Goal: Check status: Check status

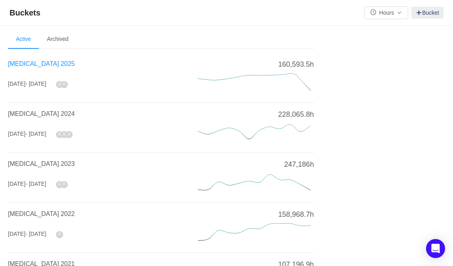
click at [33, 63] on span "[MEDICAL_DATA] 2025" at bounding box center [41, 63] width 67 height 7
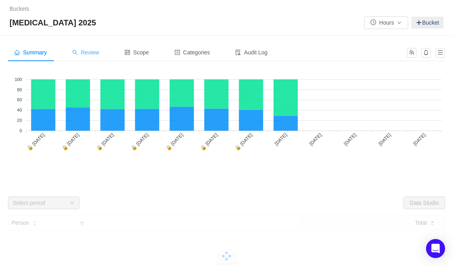
click at [90, 53] on span "Review" at bounding box center [85, 52] width 27 height 6
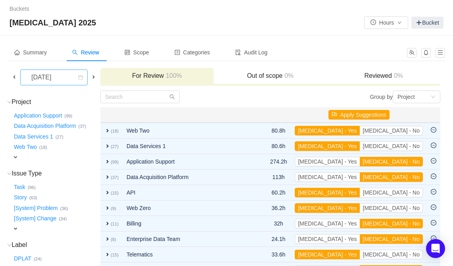
click at [54, 77] on div "[DATE]" at bounding box center [42, 77] width 34 height 15
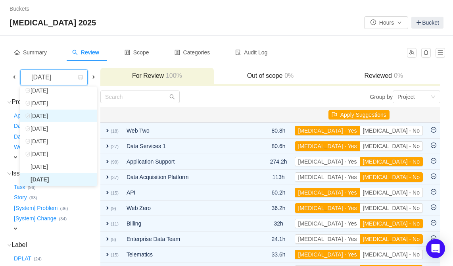
scroll to position [14, 0]
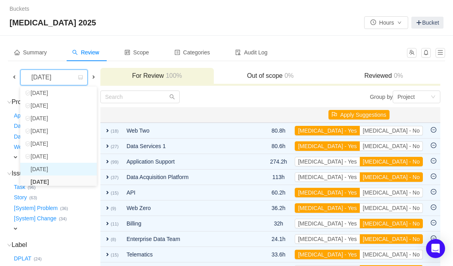
click at [53, 168] on li "[DATE]" at bounding box center [58, 169] width 77 height 13
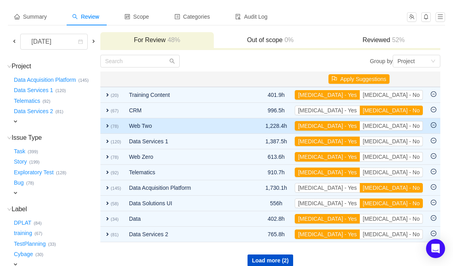
scroll to position [72, 0]
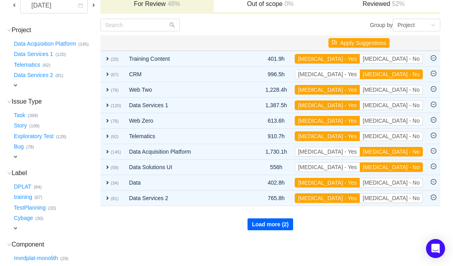
click at [278, 224] on button "Load more (2)" at bounding box center [271, 224] width 46 height 12
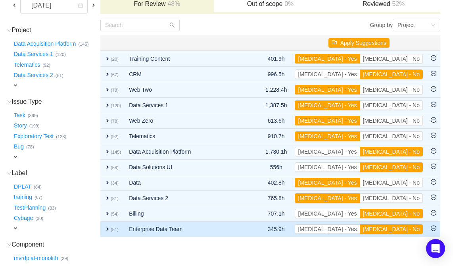
click at [102, 226] on td "expand (51)" at bounding box center [112, 228] width 25 height 15
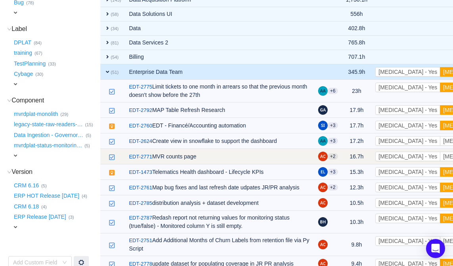
scroll to position [216, 0]
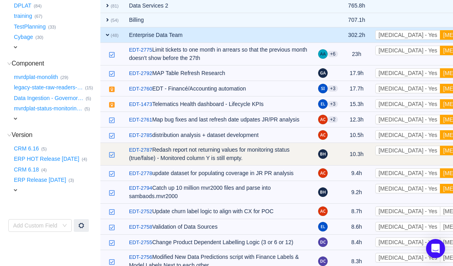
scroll to position [288, 0]
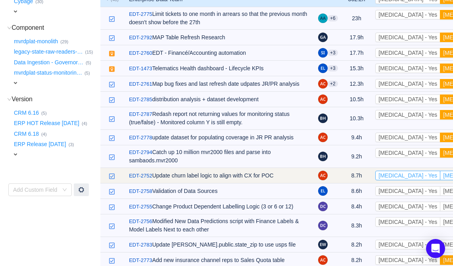
drag, startPoint x: 413, startPoint y: 187, endPoint x: 379, endPoint y: 188, distance: 34.5
click at [379, 180] on div "[MEDICAL_DATA] - Yes [MEDICAL_DATA] - No" at bounding box center [439, 176] width 128 height 10
click at [379, 180] on button "[MEDICAL_DATA] - Yes" at bounding box center [407, 176] width 65 height 10
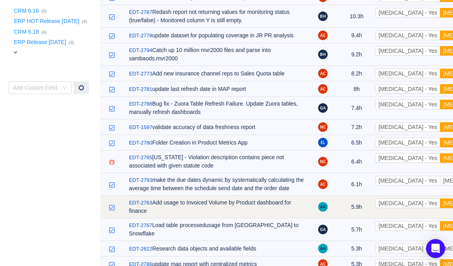
scroll to position [397, 0]
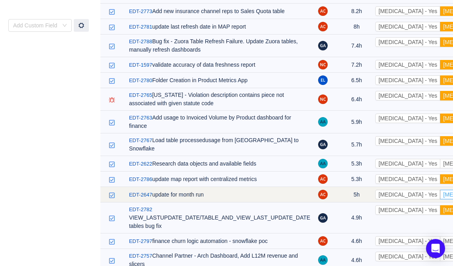
scroll to position [469, 0]
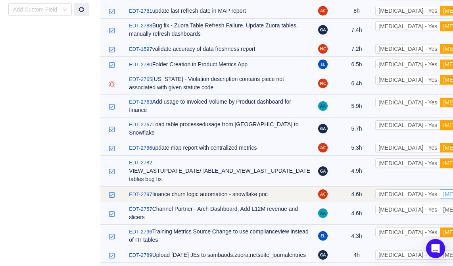
drag, startPoint x: 413, startPoint y: 196, endPoint x: 413, endPoint y: 205, distance: 8.3
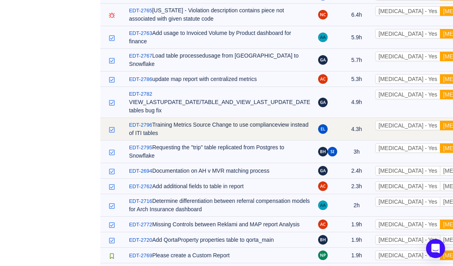
scroll to position [541, 0]
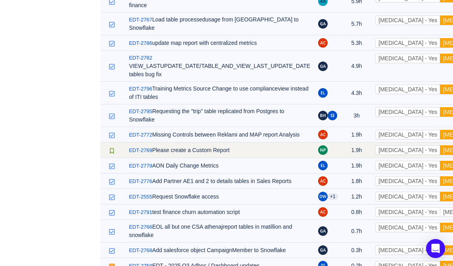
scroll to position [601, 0]
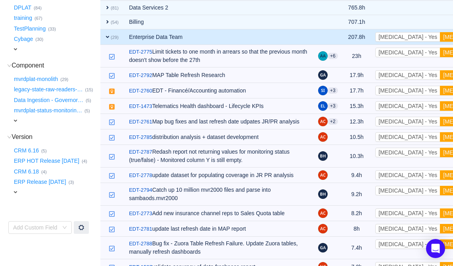
scroll to position [189, 0]
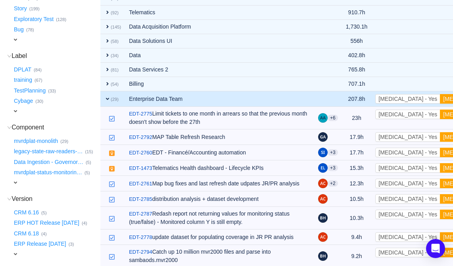
click at [108, 96] on span "expand" at bounding box center [107, 99] width 6 height 6
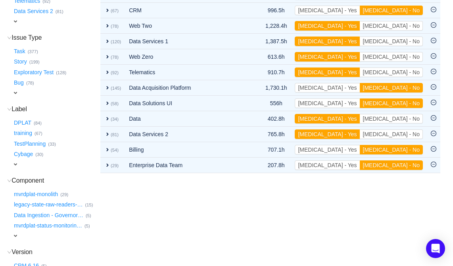
scroll to position [117, 0]
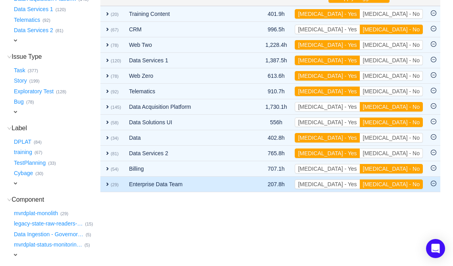
click at [109, 183] on span "expand" at bounding box center [107, 184] width 6 height 6
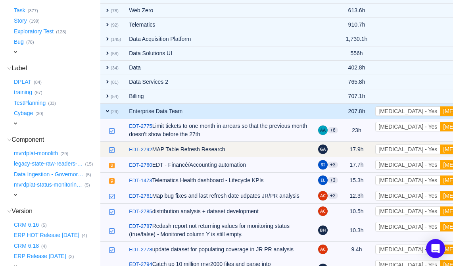
scroll to position [189, 0]
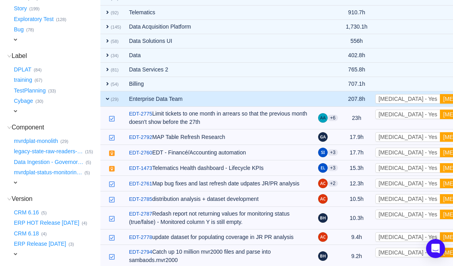
click at [107, 96] on span "expand" at bounding box center [107, 99] width 6 height 6
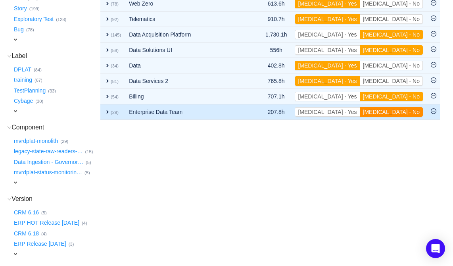
click at [411, 110] on button "[MEDICAL_DATA] - No" at bounding box center [391, 112] width 63 height 10
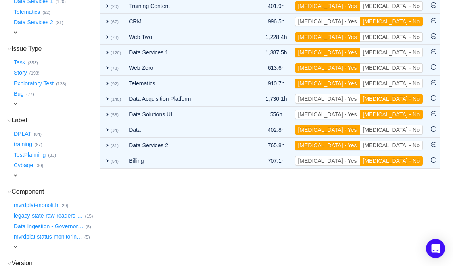
scroll to position [44, 0]
